Goal: Transaction & Acquisition: Obtain resource

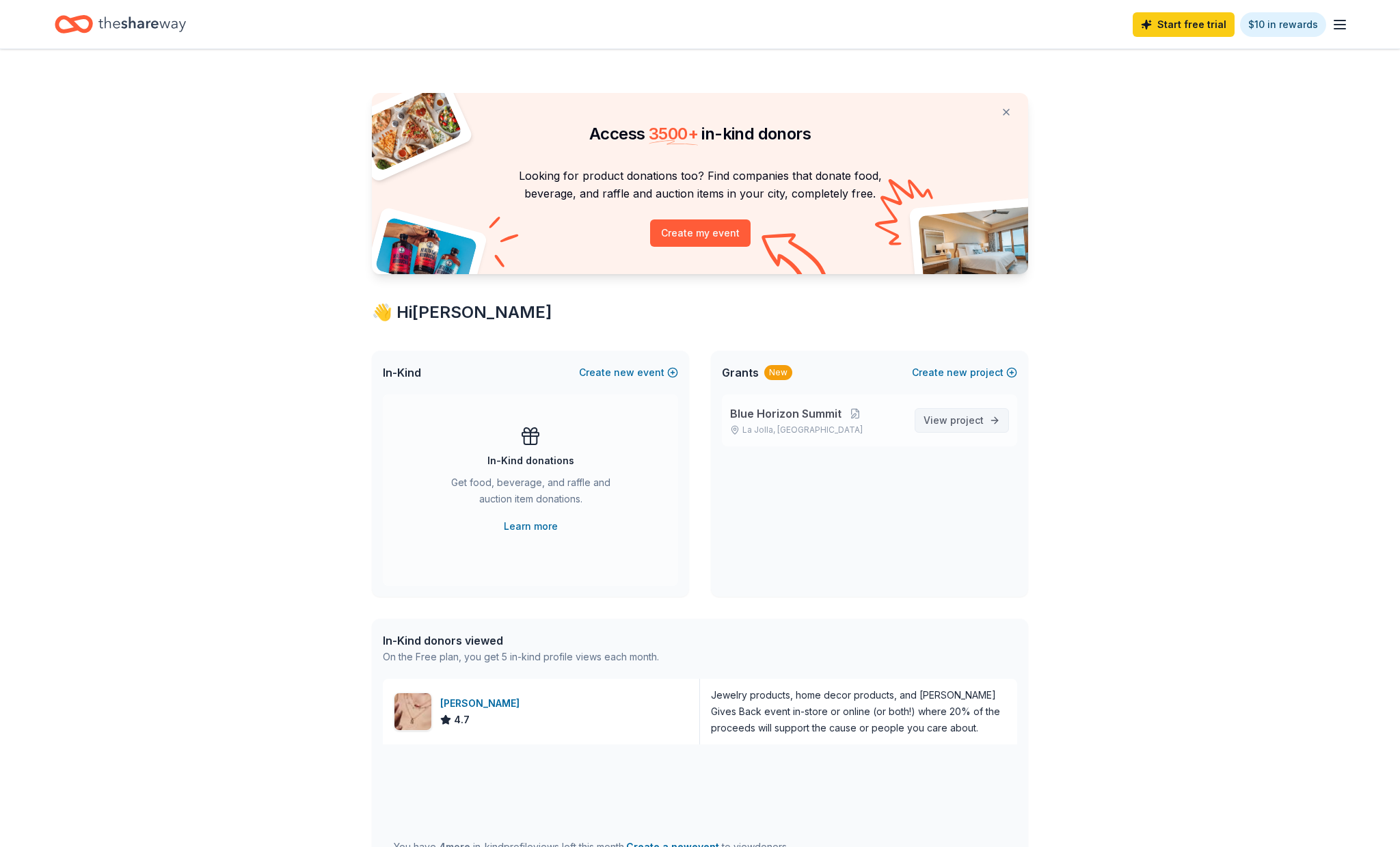
click at [943, 427] on span "View project" at bounding box center [953, 420] width 60 height 17
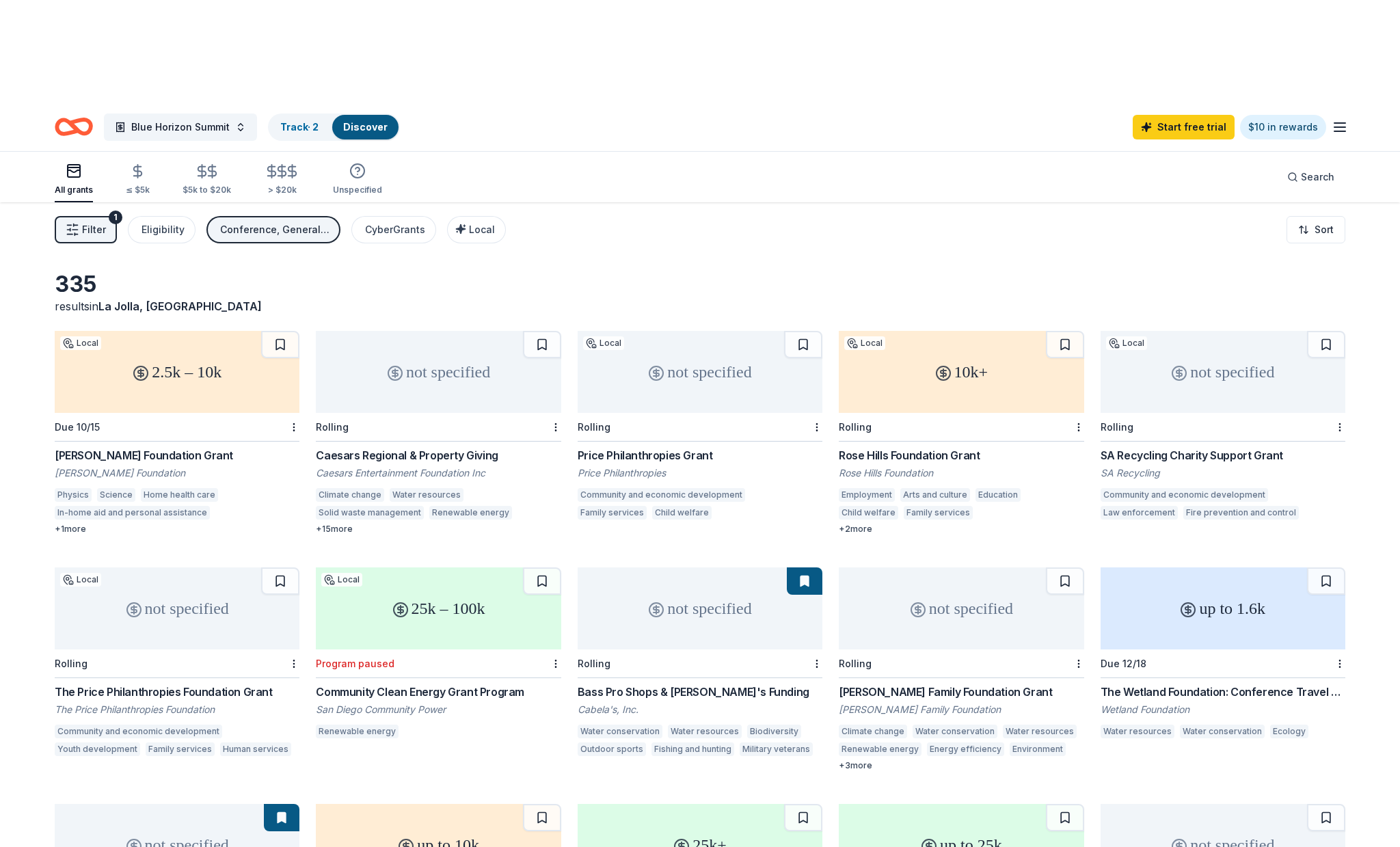
click at [701, 683] on div "Bass Pro Shops & [PERSON_NAME]'s Funding" at bounding box center [700, 691] width 245 height 17
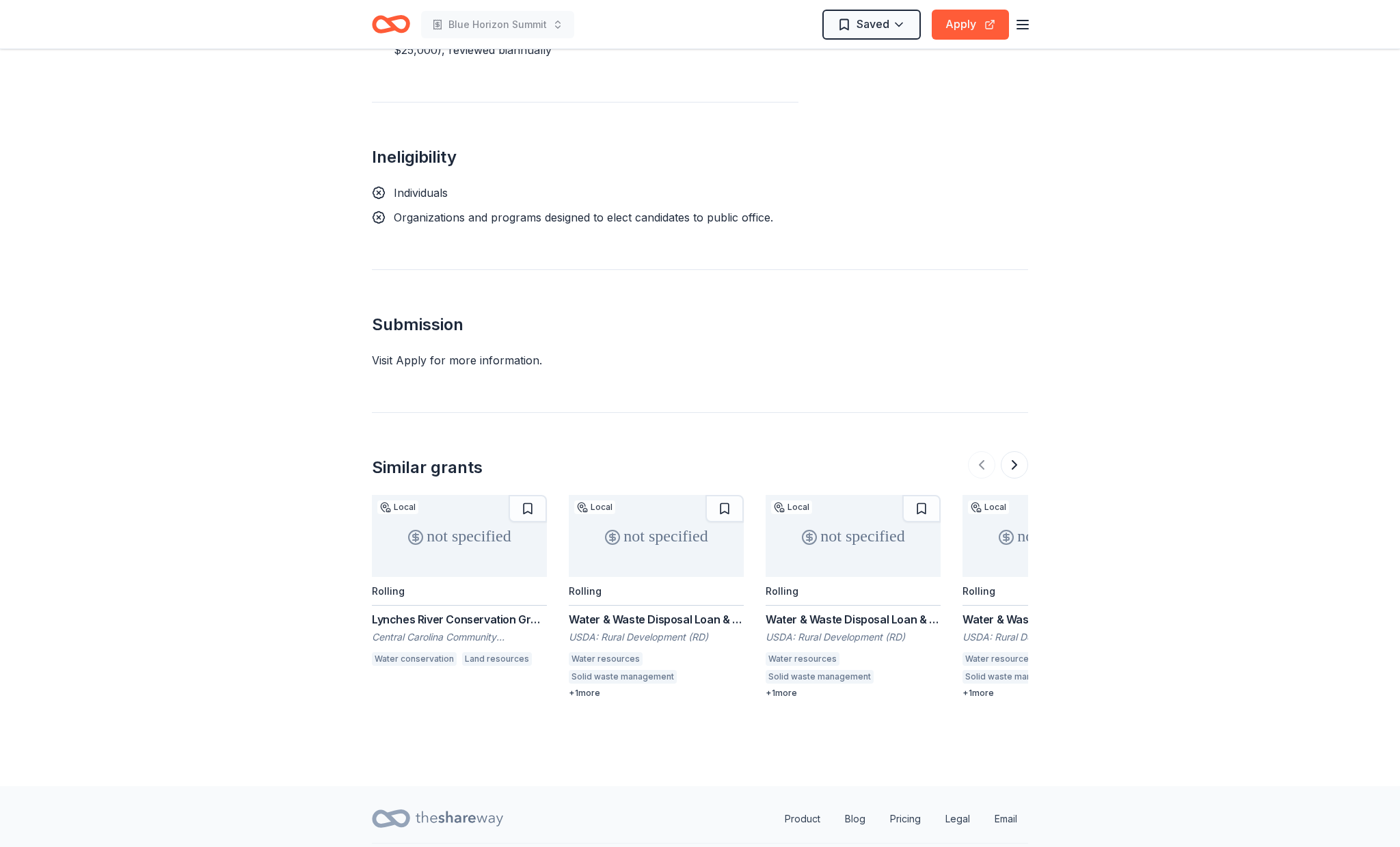
scroll to position [1066, 0]
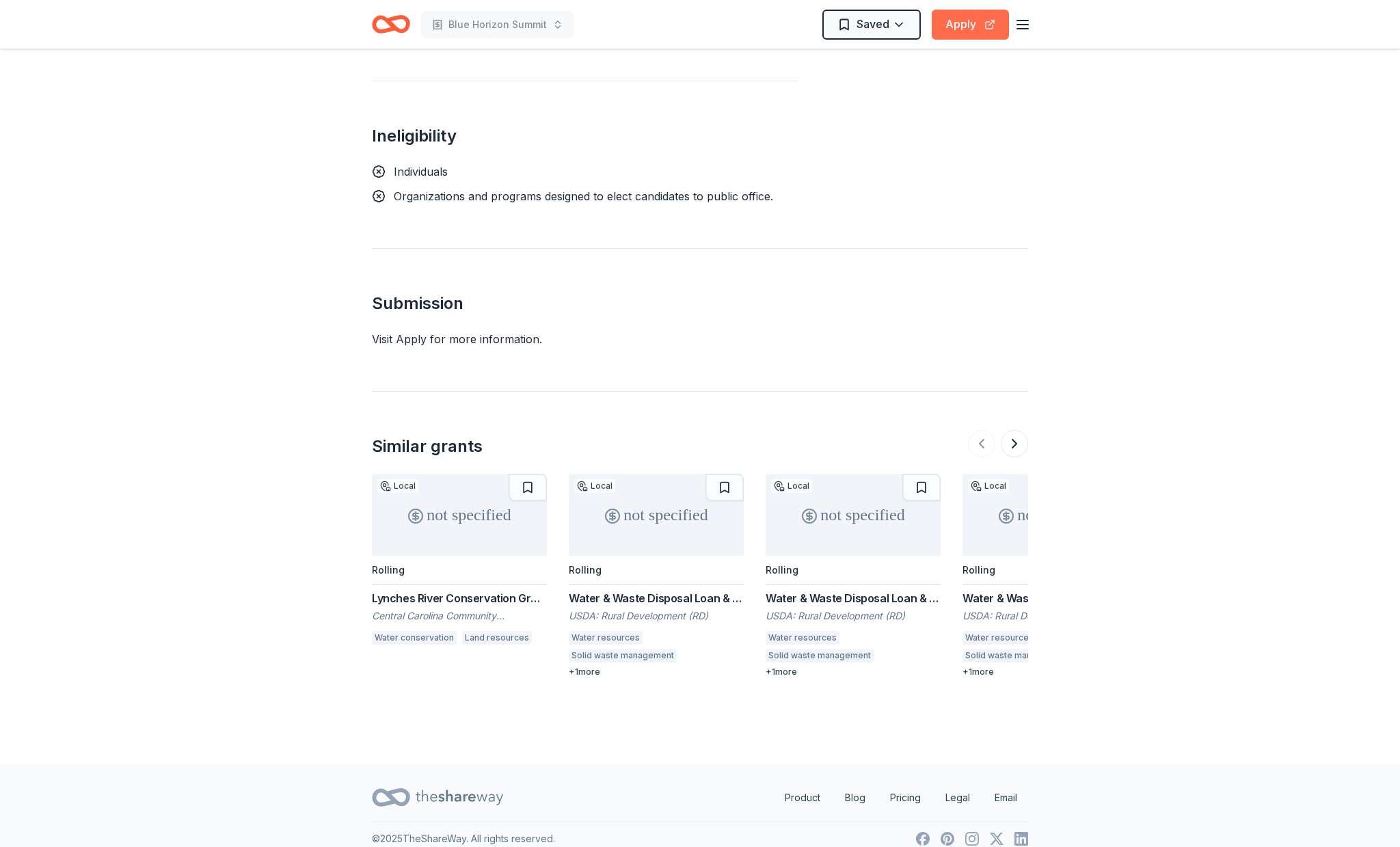
click at [997, 22] on button "Apply" at bounding box center [971, 25] width 78 height 30
